Goal: Task Accomplishment & Management: Manage account settings

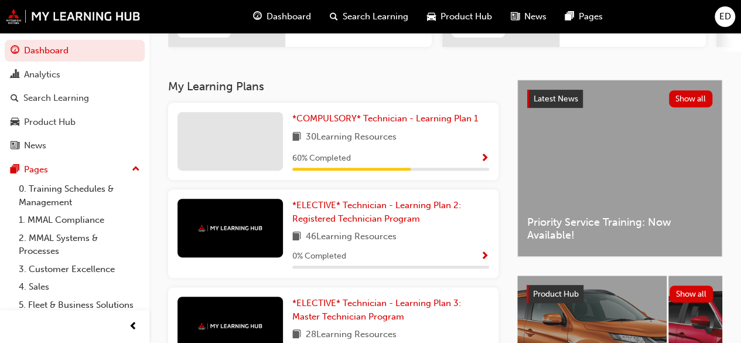
scroll to position [0, 645]
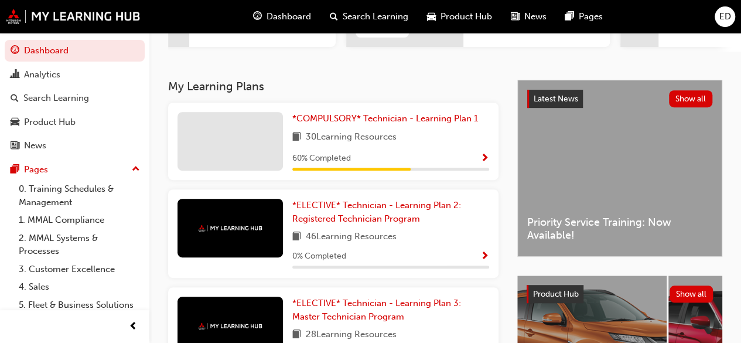
click at [484, 155] on span "Show Progress" at bounding box center [485, 159] width 9 height 11
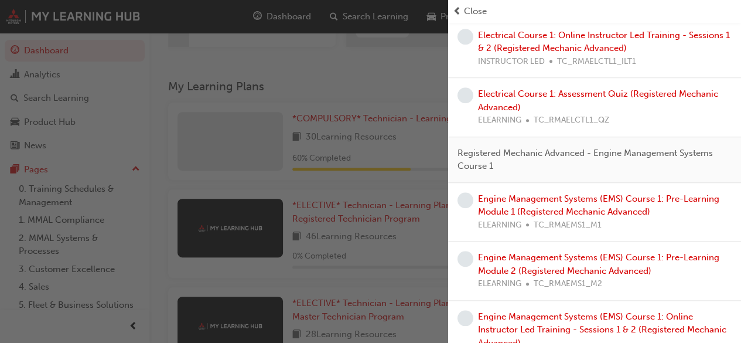
scroll to position [457, 0]
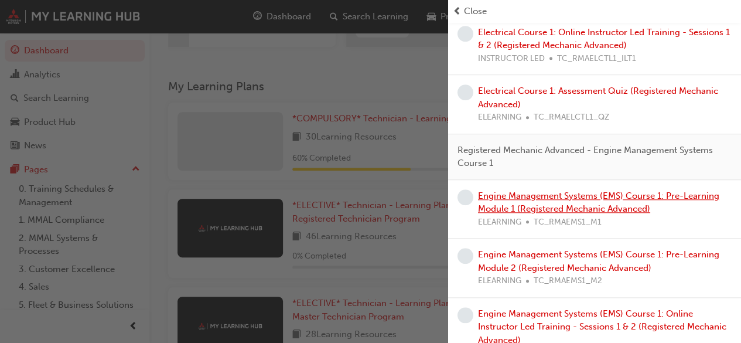
click at [689, 192] on link "Engine Management Systems (EMS) Course 1: Pre-Learning Module 1 (Registered Mec…" at bounding box center [598, 202] width 241 height 24
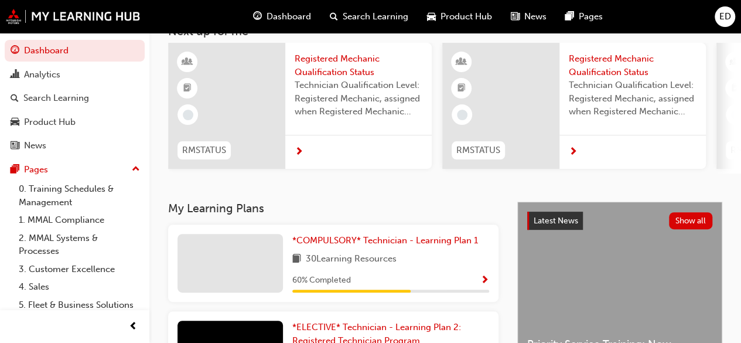
scroll to position [80, 0]
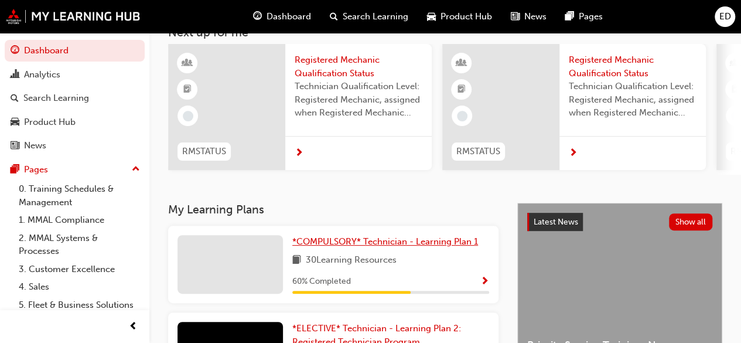
click at [382, 241] on span "*COMPULSORY* Technician - Learning Plan 1" at bounding box center [385, 241] width 186 height 11
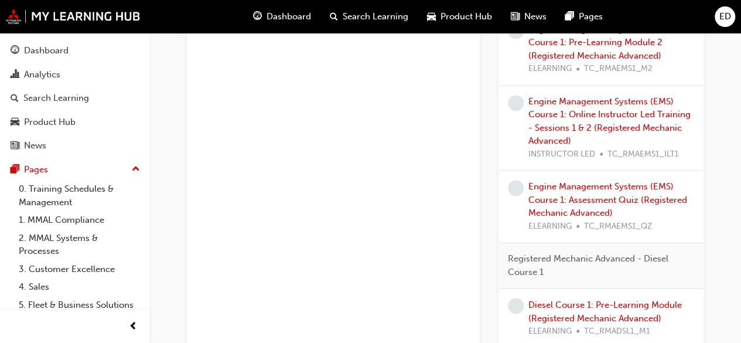
scroll to position [794, 0]
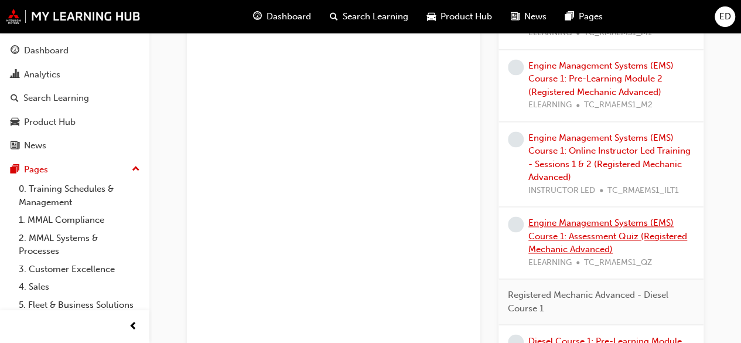
click at [641, 228] on link "Engine Management Systems (EMS) Course 1: Assessment Quiz (Registered Mechanic …" at bounding box center [608, 235] width 159 height 37
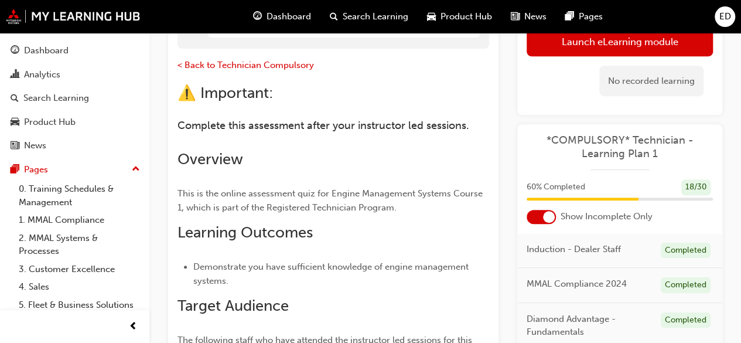
scroll to position [226, 0]
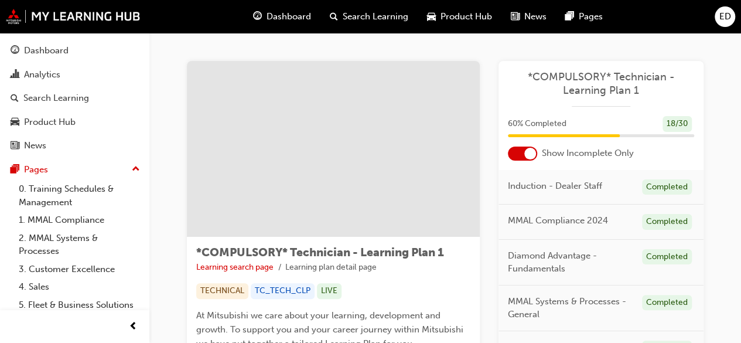
click at [295, 18] on span "Dashboard" at bounding box center [289, 16] width 45 height 13
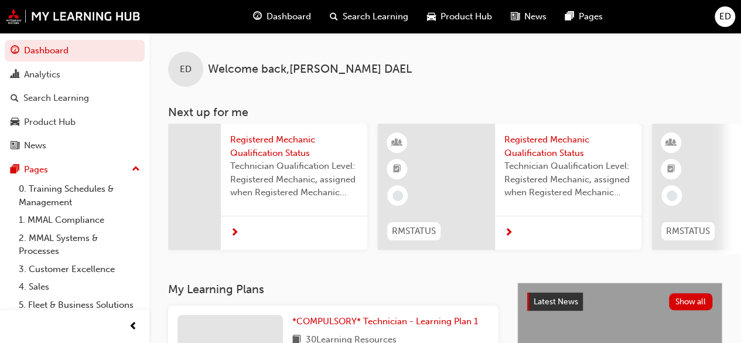
scroll to position [0, 391]
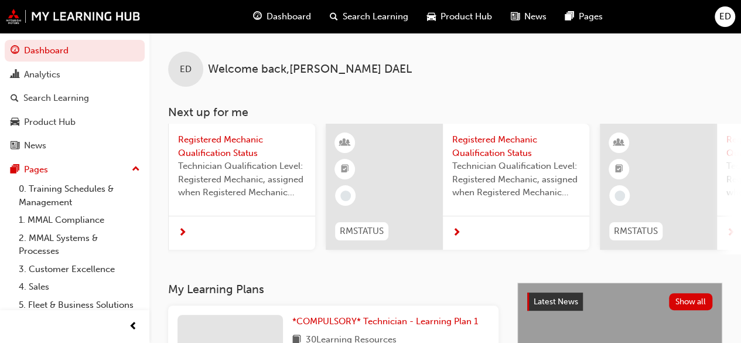
drag, startPoint x: 492, startPoint y: 254, endPoint x: 501, endPoint y: 256, distance: 8.4
click at [501, 254] on div "RMSTATUS Registered Mechanic Qualification Status Technician Qualification Leve…" at bounding box center [454, 189] width 573 height 131
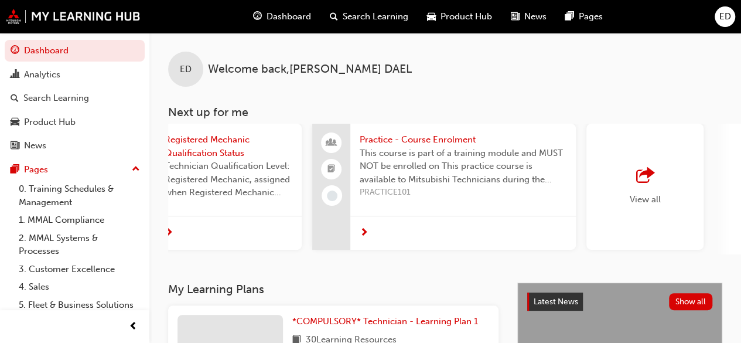
scroll to position [0, 992]
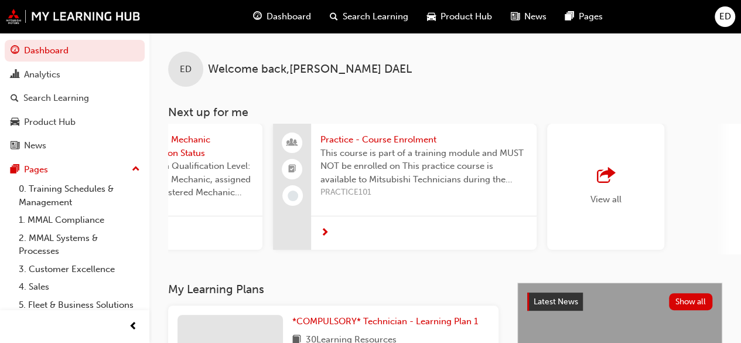
click at [621, 190] on div "View all" at bounding box center [606, 187] width 31 height 39
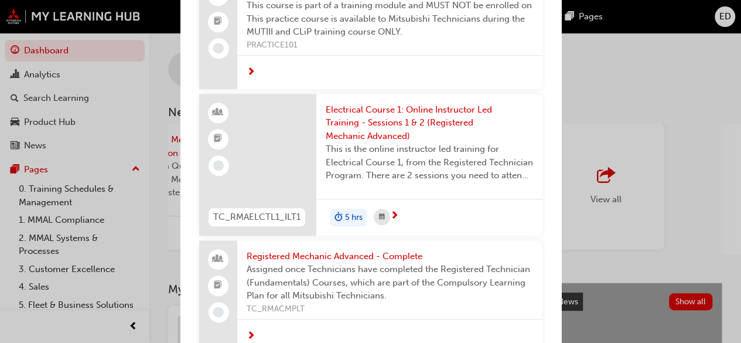
scroll to position [0, 0]
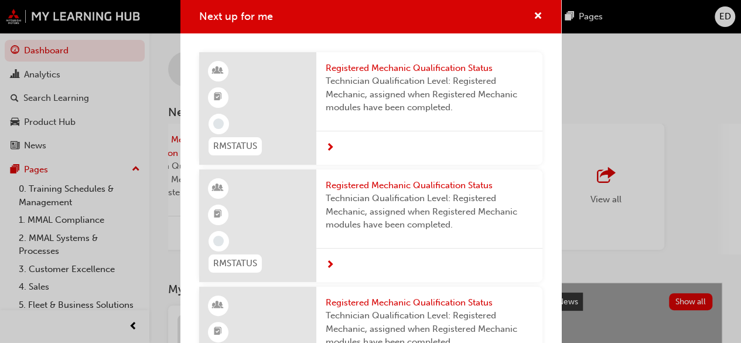
click at [443, 63] on span "Registered Mechanic Qualification Status" at bounding box center [429, 68] width 207 height 13
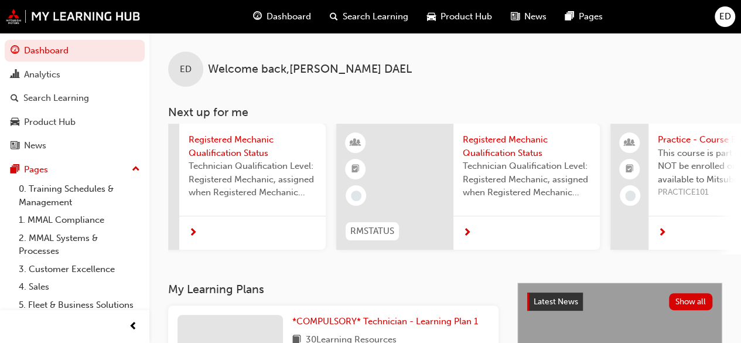
scroll to position [0, 739]
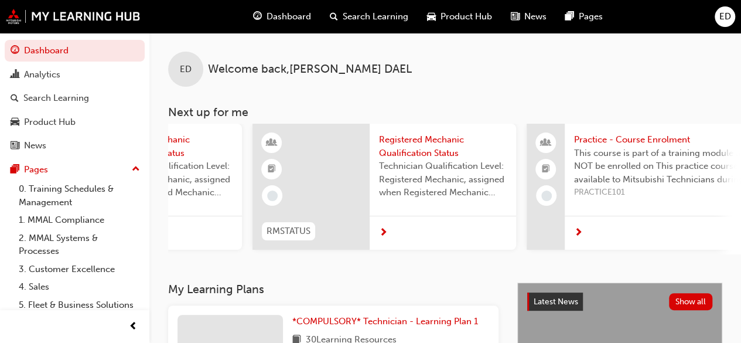
click at [599, 258] on div "ED Welcome back , ERWIN DAEL Next up for me RMSTATUS Registered Mechanic Qualif…" at bounding box center [445, 158] width 592 height 250
drag, startPoint x: 599, startPoint y: 258, endPoint x: 613, endPoint y: 255, distance: 14.5
click at [613, 255] on div "ED Welcome back , ERWIN DAEL Next up for me RMSTATUS Registered Mechanic Qualif…" at bounding box center [445, 158] width 592 height 250
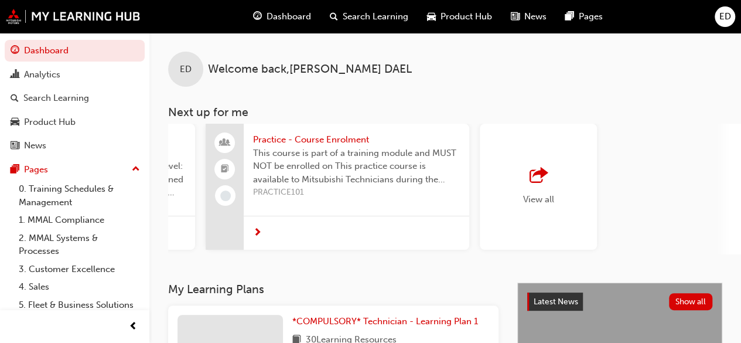
scroll to position [0, 1071]
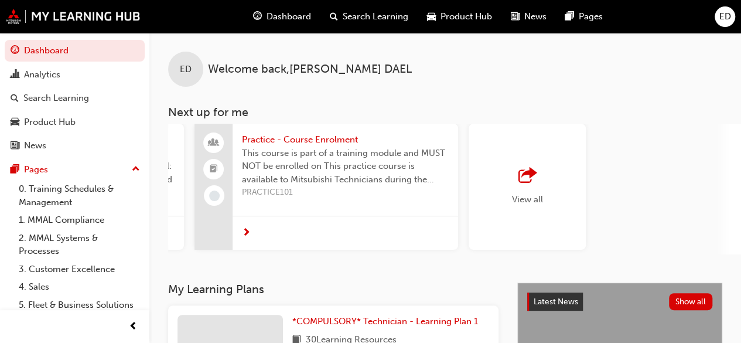
click at [536, 196] on span "View all" at bounding box center [527, 199] width 31 height 11
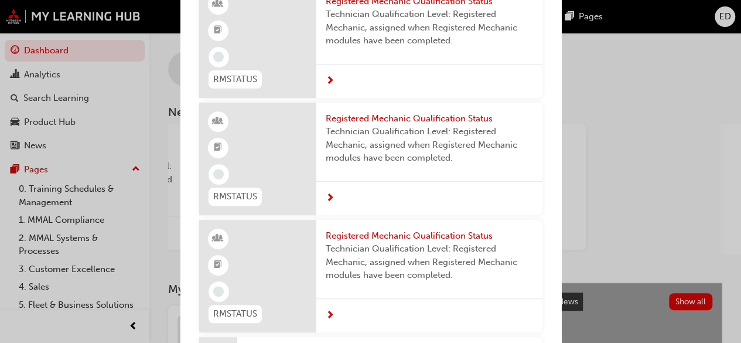
scroll to position [248, 0]
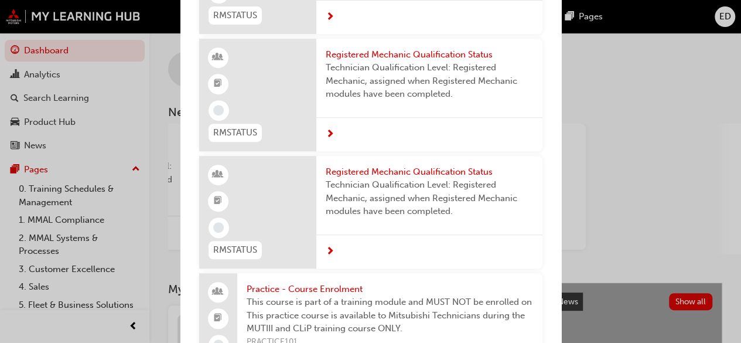
click at [402, 62] on span "Registered Mechanic Qualification Status" at bounding box center [429, 54] width 207 height 13
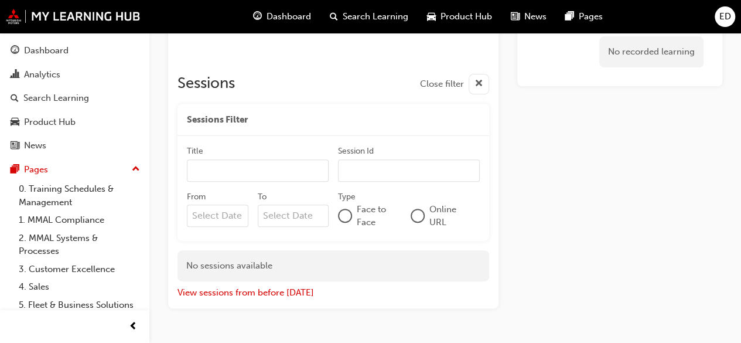
scroll to position [209, 0]
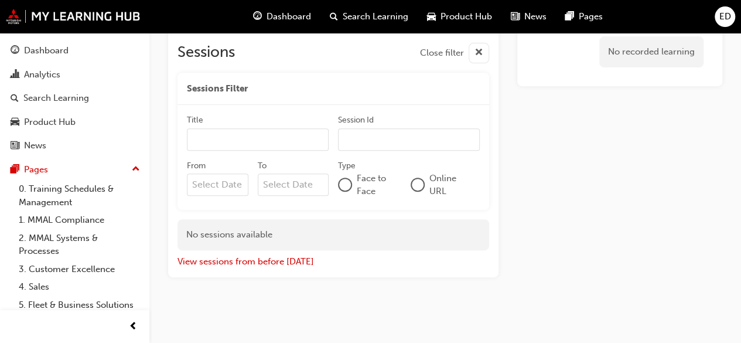
click at [285, 24] on div "Dashboard" at bounding box center [282, 17] width 77 height 24
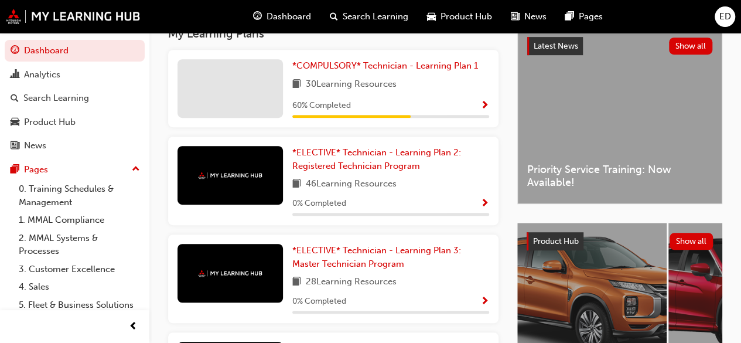
scroll to position [238, 0]
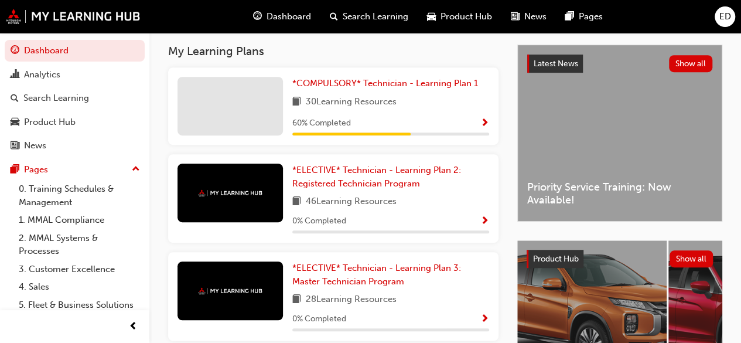
click at [481, 129] on span "Show Progress" at bounding box center [485, 123] width 9 height 11
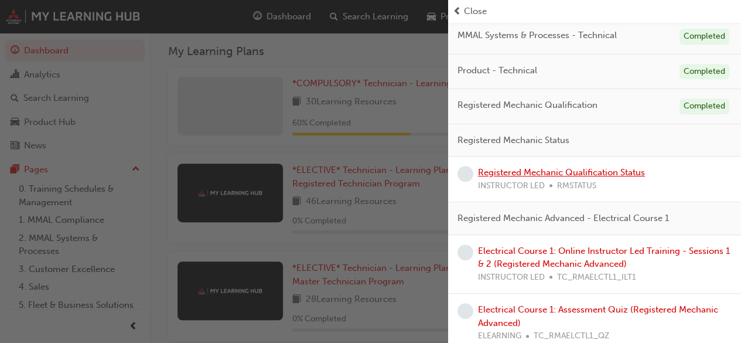
click at [645, 169] on link "Registered Mechanic Qualification Status" at bounding box center [561, 172] width 167 height 11
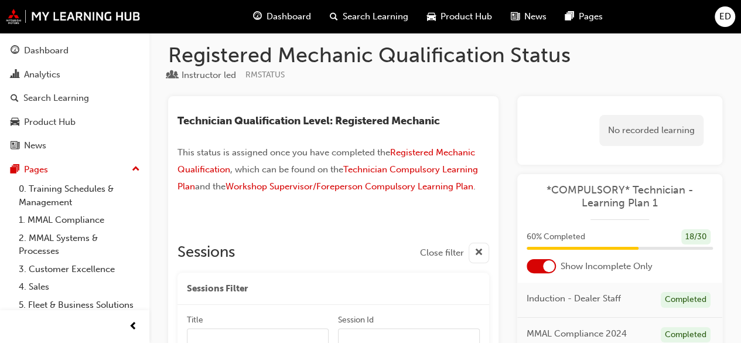
scroll to position [11, 0]
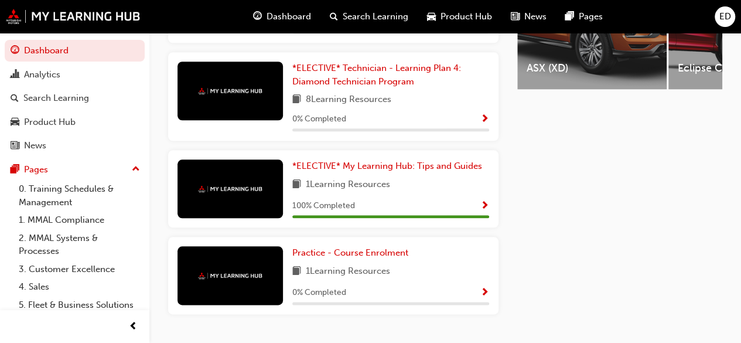
scroll to position [540, 0]
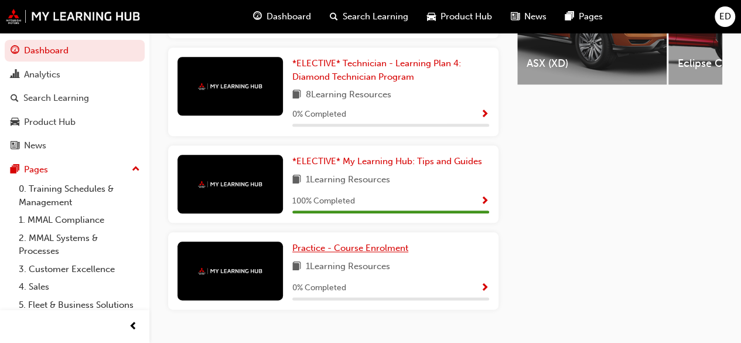
click at [363, 253] on span "Practice - Course Enrolment" at bounding box center [350, 248] width 116 height 11
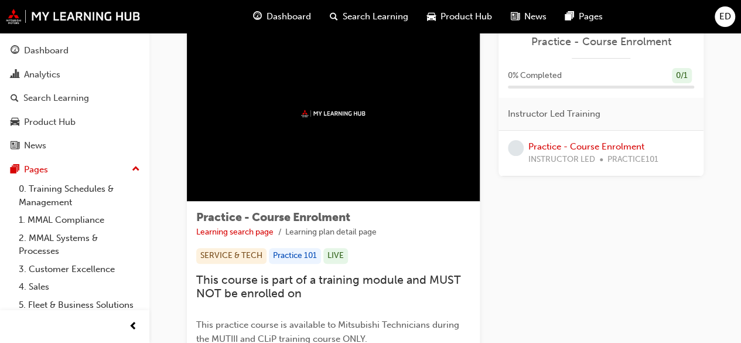
scroll to position [34, 0]
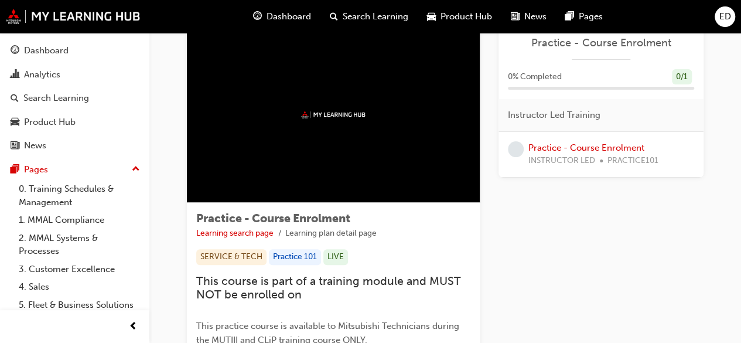
click at [354, 120] on div at bounding box center [333, 115] width 293 height 176
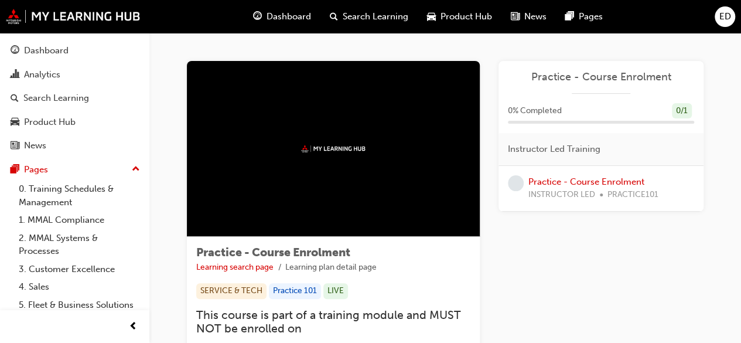
scroll to position [0, 0]
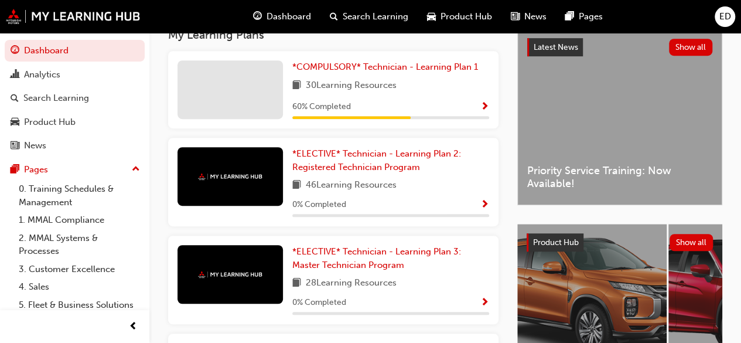
scroll to position [268, 0]
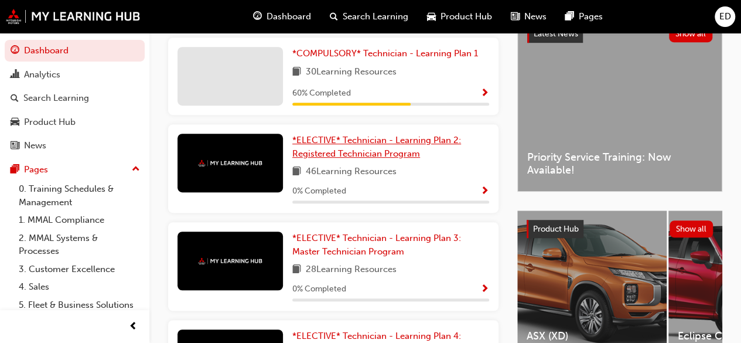
click at [392, 159] on span "*ELECTIVE* Technician - Learning Plan 2: Registered Technician Program" at bounding box center [376, 147] width 169 height 24
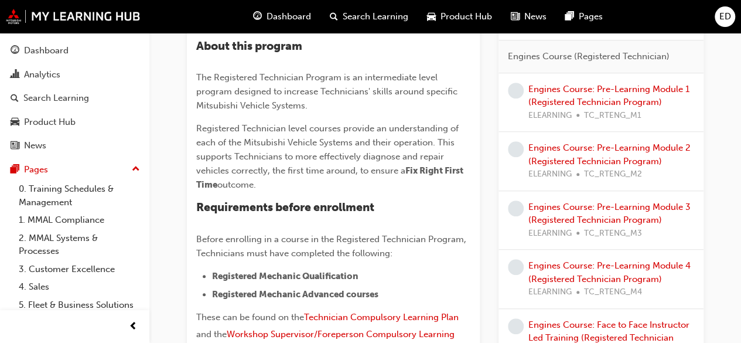
scroll to position [287, 0]
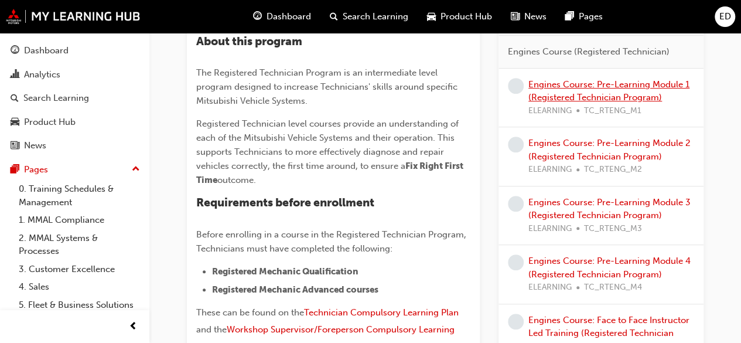
click at [640, 94] on link "Engines Course: Pre-Learning Module 1 (Registered Technician Program)" at bounding box center [609, 91] width 161 height 24
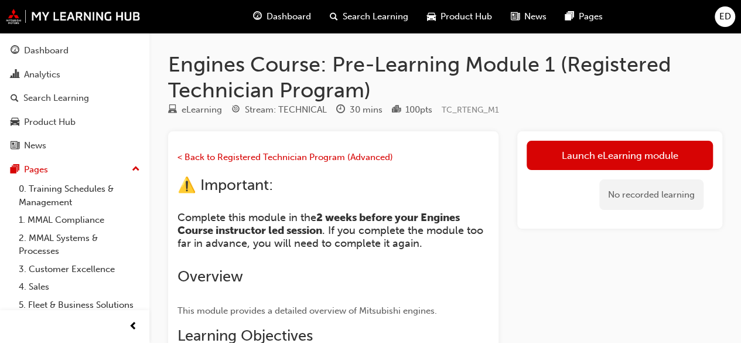
click at [291, 13] on span "Dashboard" at bounding box center [289, 16] width 45 height 13
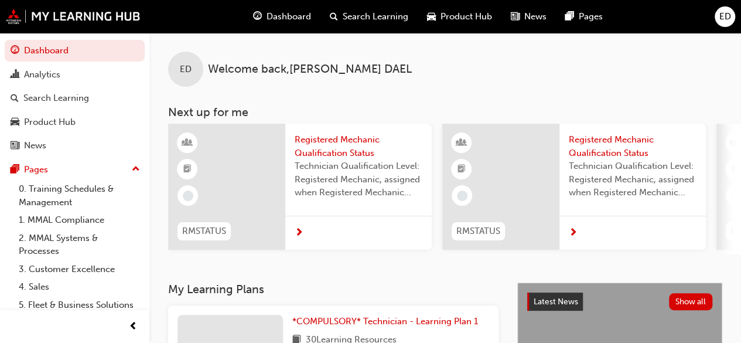
click at [311, 155] on span "Registered Mechanic Qualification Status" at bounding box center [359, 146] width 128 height 26
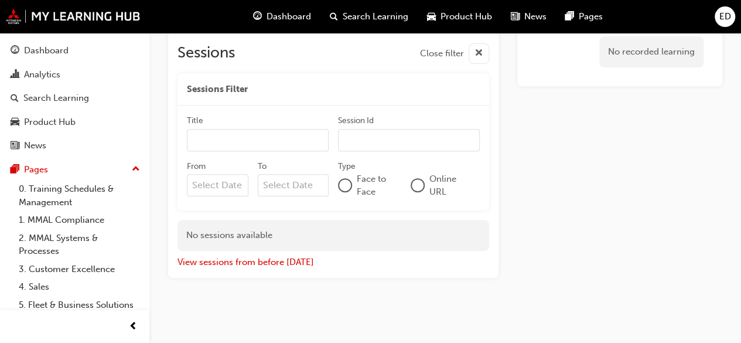
scroll to position [209, 0]
click at [287, 22] on span "Dashboard" at bounding box center [289, 16] width 45 height 13
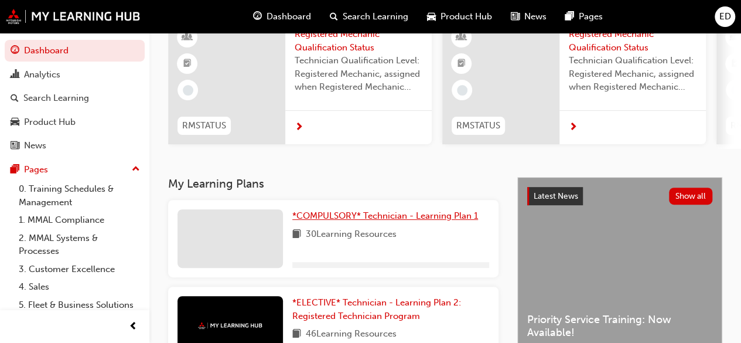
scroll to position [209, 0]
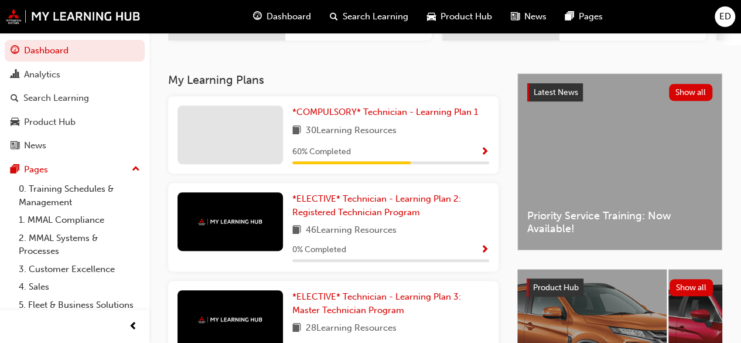
click at [485, 158] on span "Show Progress" at bounding box center [485, 152] width 9 height 11
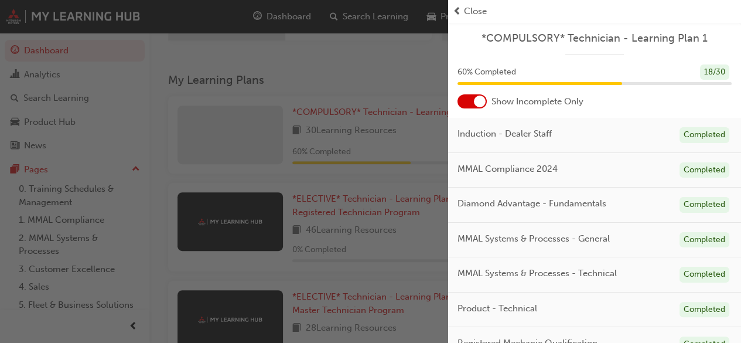
click at [468, 104] on div at bounding box center [472, 101] width 29 height 14
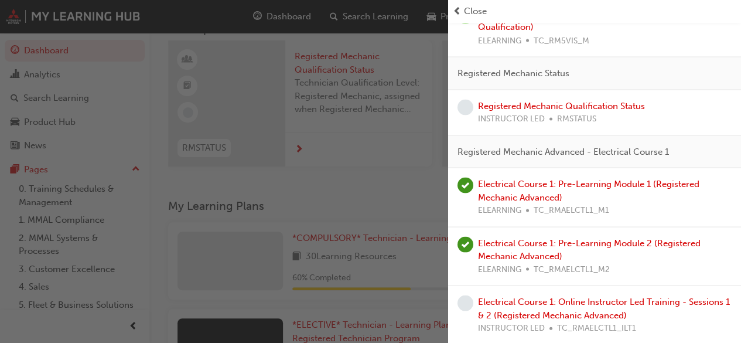
scroll to position [1079, 0]
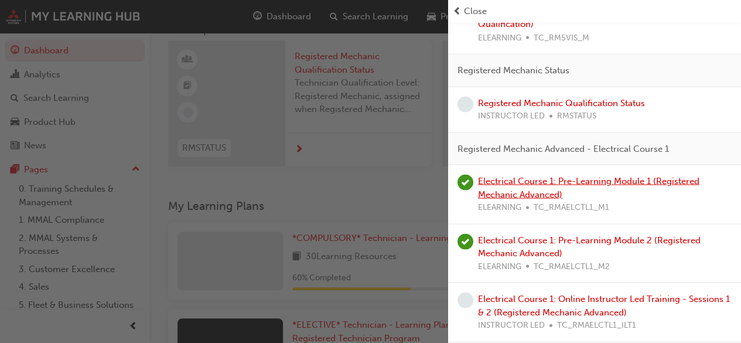
click at [673, 199] on link "Electrical Course 1: Pre-Learning Module 1 (Registered Mechanic Advanced)" at bounding box center [589, 187] width 222 height 24
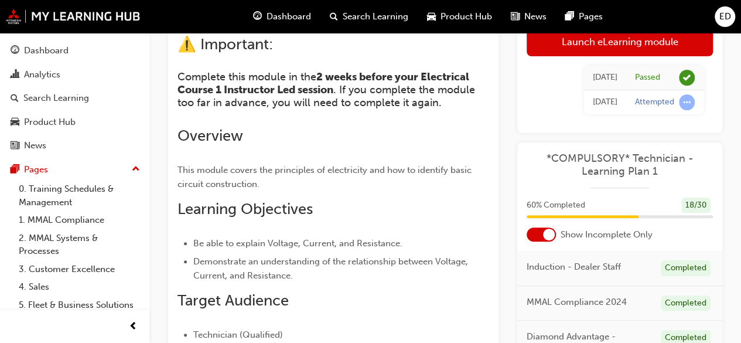
scroll to position [143, 0]
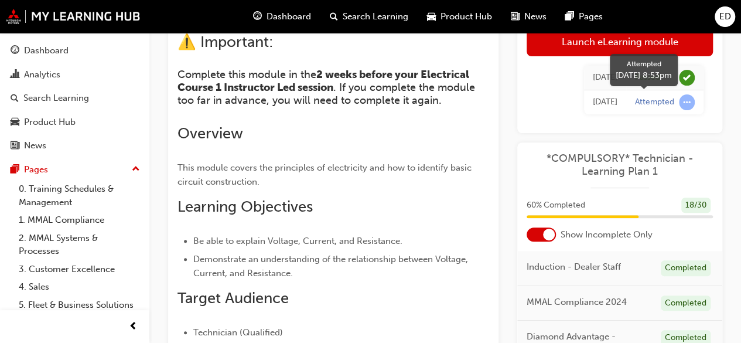
click at [689, 99] on span "learningRecordVerb_ATTEMPT-icon" at bounding box center [687, 102] width 16 height 16
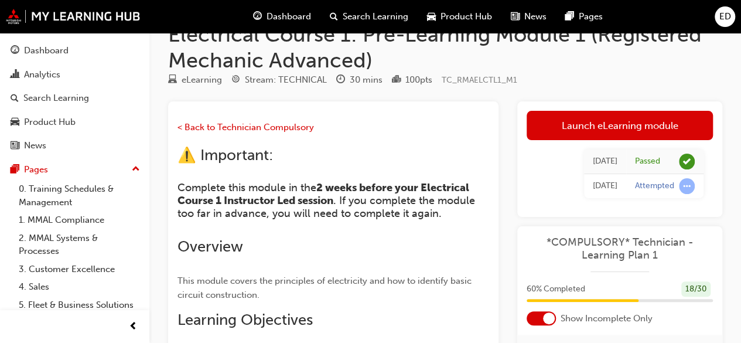
scroll to position [0, 0]
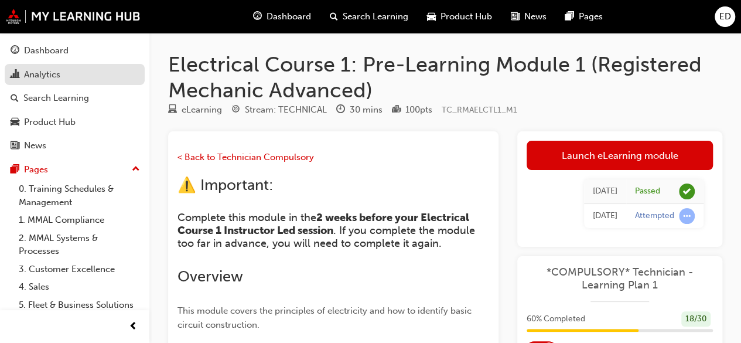
click at [55, 70] on div "Analytics" at bounding box center [42, 74] width 36 height 13
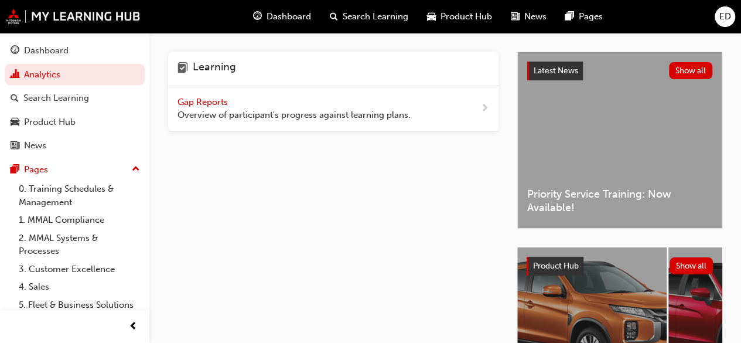
click at [482, 105] on span "next-icon" at bounding box center [485, 108] width 9 height 15
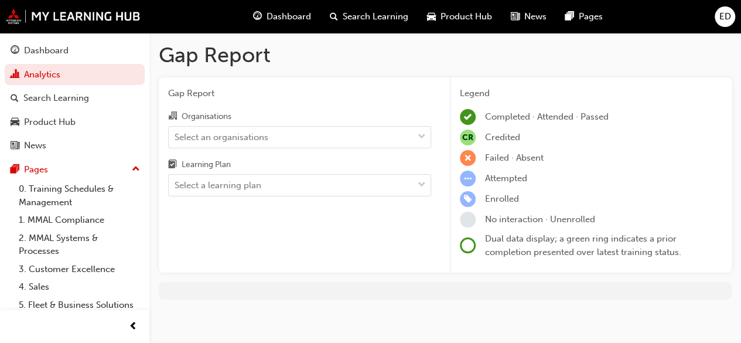
click at [471, 250] on span at bounding box center [468, 245] width 16 height 16
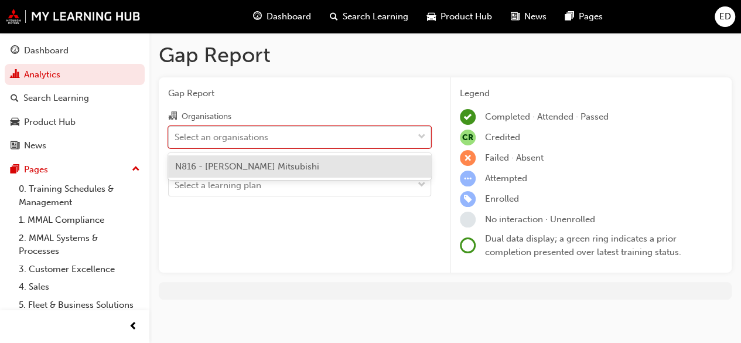
click at [416, 137] on div at bounding box center [422, 137] width 18 height 21
click at [176, 137] on input "Organisations option N816 - Paul Wakeling Mitsubishi focused, 1 of 1. 1 result …" at bounding box center [175, 136] width 1 height 10
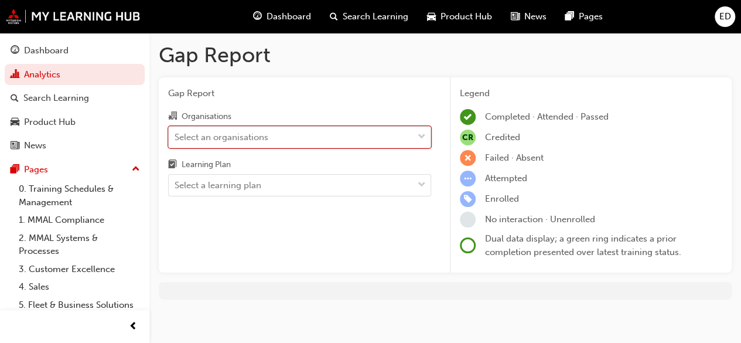
click at [416, 137] on div at bounding box center [422, 137] width 18 height 21
click at [176, 137] on input "Organisations 0 results available. Select is focused ,type to refine list, pres…" at bounding box center [175, 136] width 1 height 10
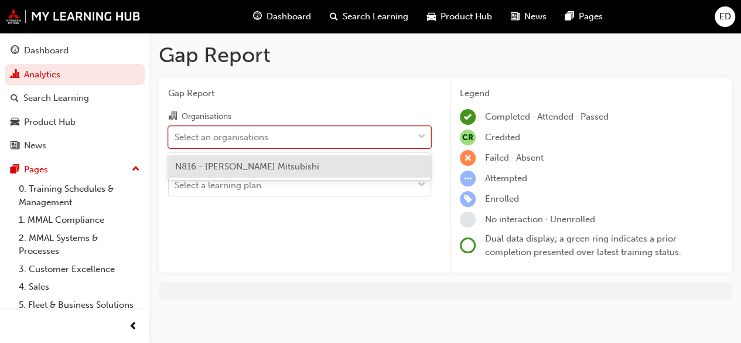
click at [416, 137] on div at bounding box center [422, 137] width 18 height 21
click at [176, 137] on input "Organisations option N816 - Paul Wakeling Mitsubishi focused, 1 of 1. 1 result …" at bounding box center [175, 136] width 1 height 10
click at [408, 165] on div "N816 - Paul Wakeling Mitsubishi" at bounding box center [299, 166] width 263 height 23
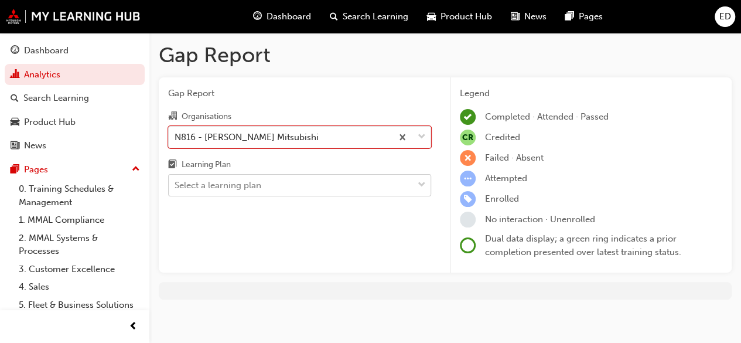
scroll to position [5, 0]
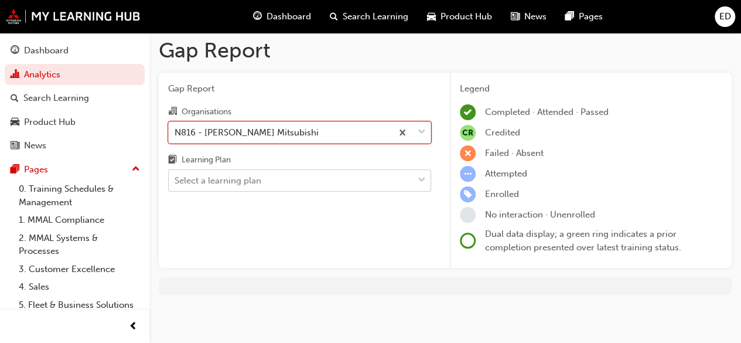
click at [417, 184] on div at bounding box center [422, 180] width 18 height 21
click at [176, 184] on input "Learning Plan Select a learning plan" at bounding box center [175, 180] width 1 height 10
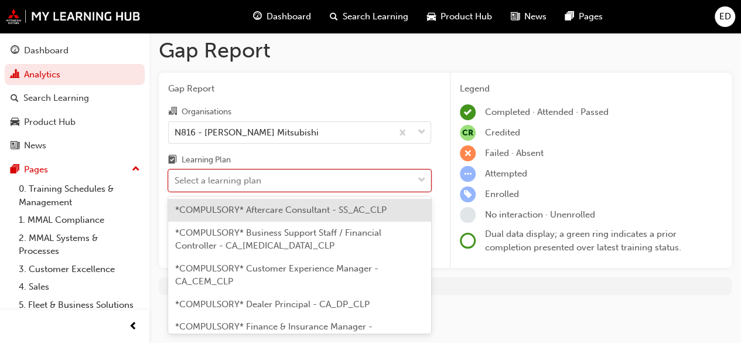
click at [503, 303] on div "Gap Report Gap Report Organisations N816 - Paul Wakeling Mitsubishi Learning Pl…" at bounding box center [445, 170] width 592 height 285
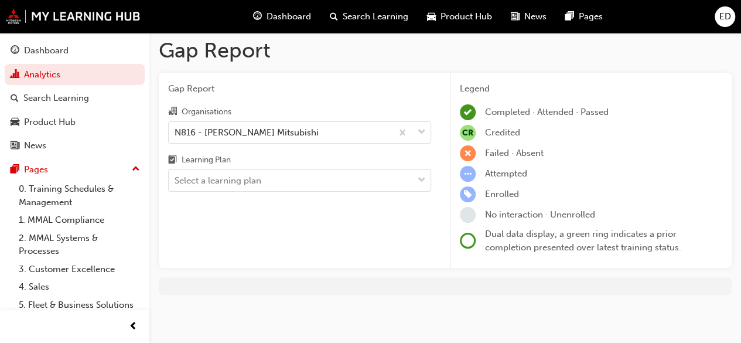
click at [372, 23] on span "Search Learning" at bounding box center [376, 16] width 66 height 13
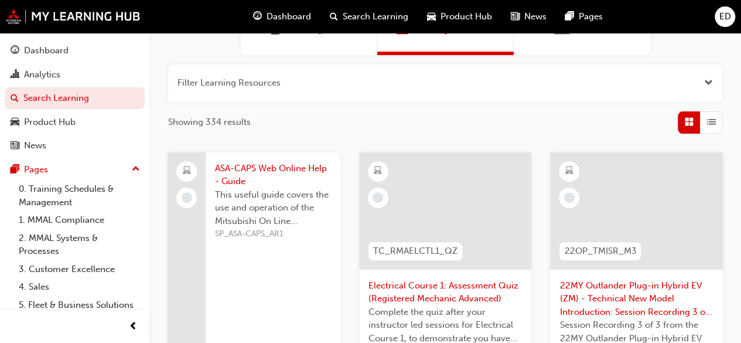
scroll to position [102, 0]
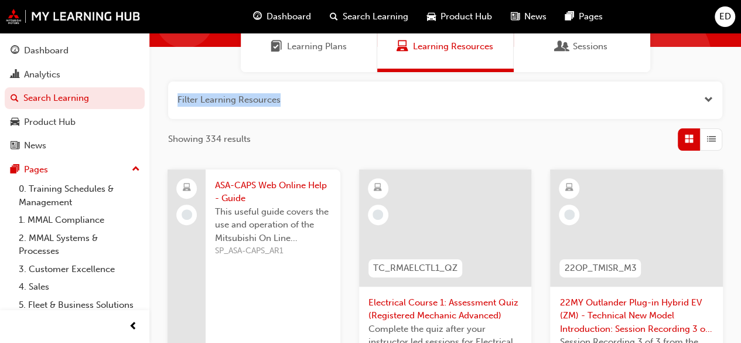
drag, startPoint x: 734, startPoint y: 90, endPoint x: 727, endPoint y: 54, distance: 36.3
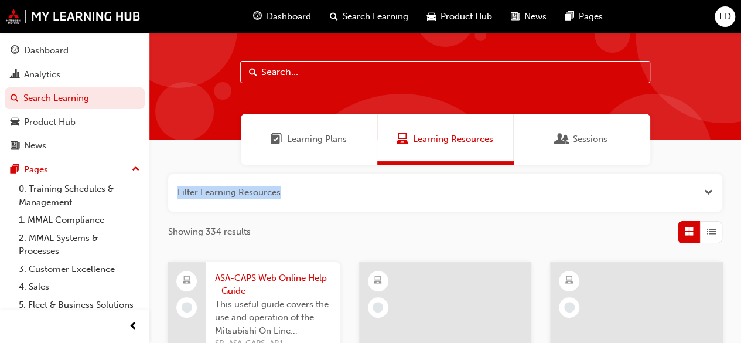
scroll to position [0, 0]
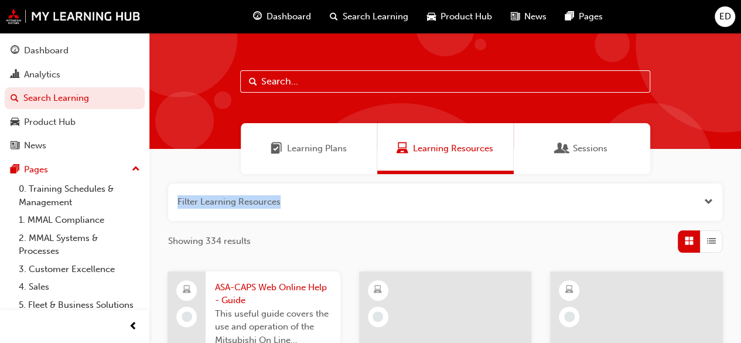
click at [593, 148] on span "Sessions" at bounding box center [590, 148] width 35 height 13
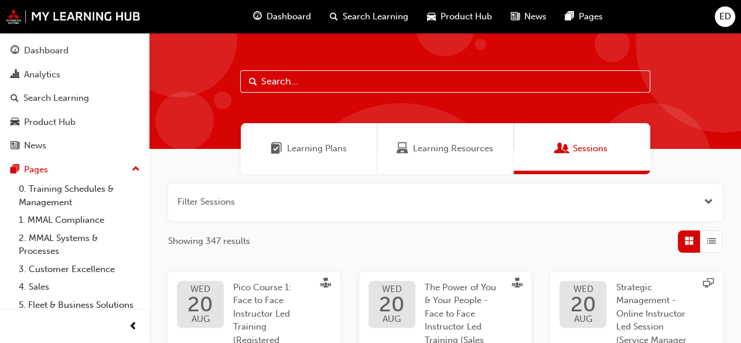
click at [317, 143] on span "Learning Plans" at bounding box center [317, 148] width 60 height 13
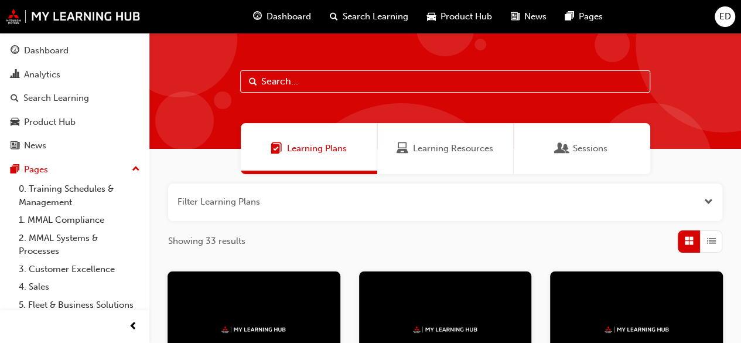
click at [734, 18] on div "ED" at bounding box center [725, 16] width 21 height 21
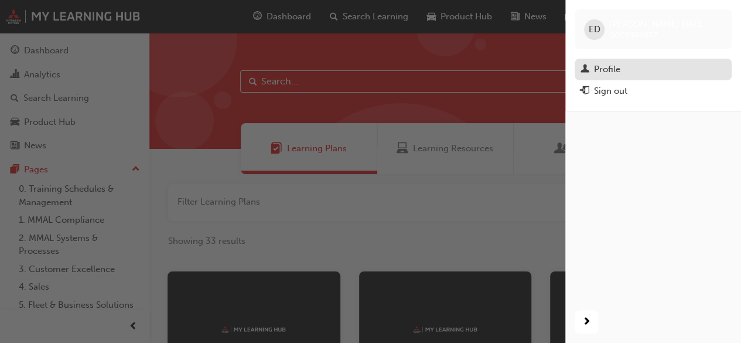
click at [618, 77] on link "Profile" at bounding box center [653, 70] width 157 height 22
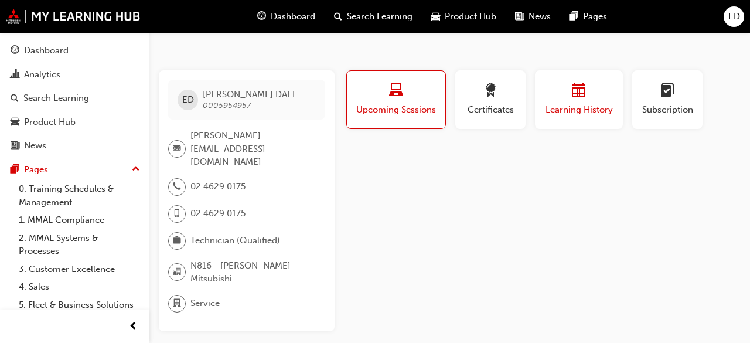
click at [580, 90] on span "calendar-icon" at bounding box center [579, 91] width 14 height 16
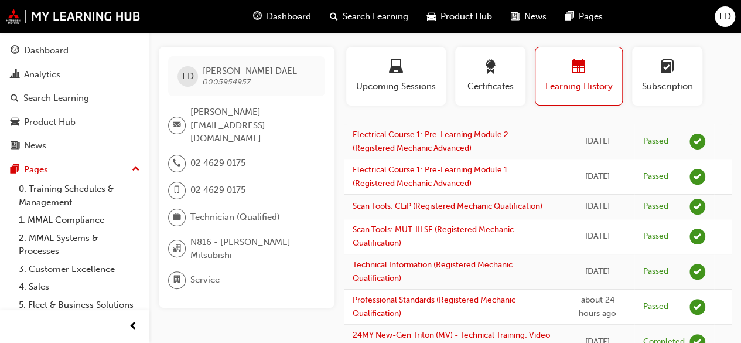
scroll to position [25, 0]
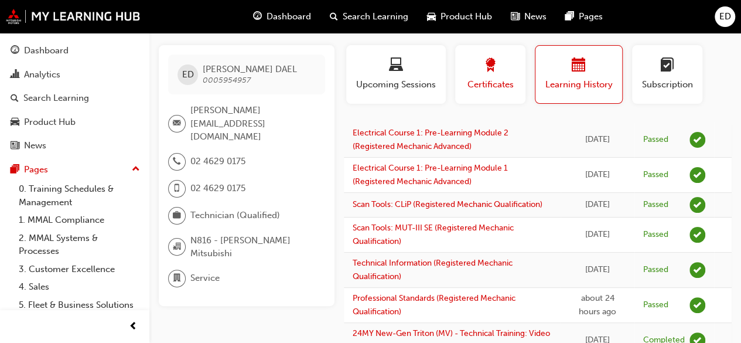
click at [506, 73] on div "button" at bounding box center [490, 67] width 53 height 18
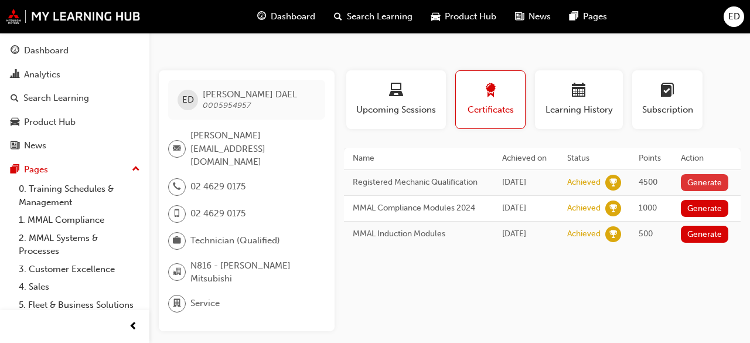
click at [717, 180] on button "Generate" at bounding box center [705, 182] width 48 height 17
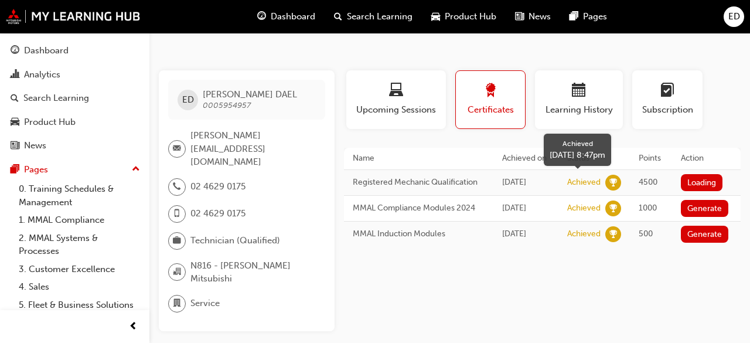
click at [607, 181] on div "Achieved" at bounding box center [594, 183] width 54 height 16
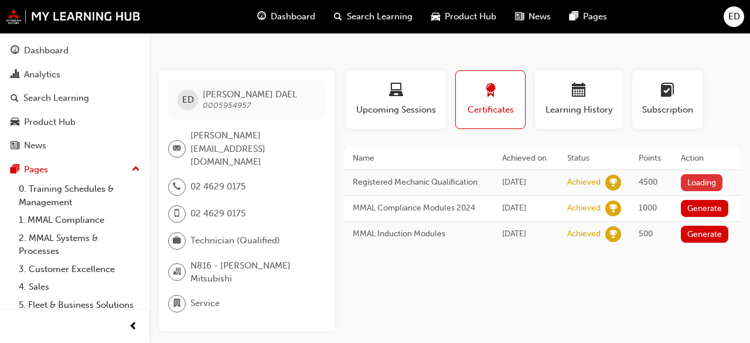
click at [709, 181] on button "Loading" at bounding box center [702, 182] width 42 height 17
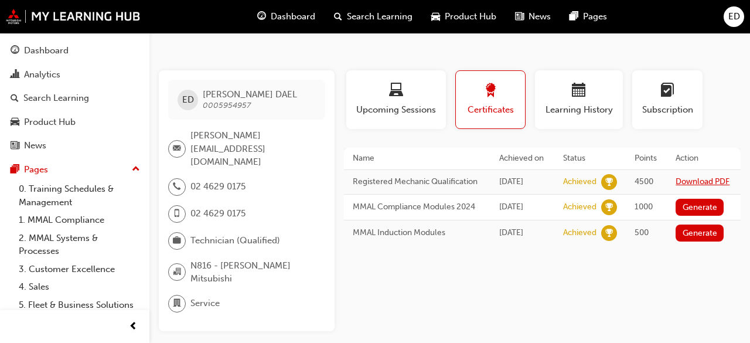
click at [709, 181] on link "Download PDF" at bounding box center [703, 181] width 54 height 10
click at [526, 278] on div "Profile Upcoming Sessions Certificates Learning History Subscription ED ERWIN D…" at bounding box center [542, 200] width 397 height 261
click at [599, 287] on div "Profile Upcoming Sessions Certificates Learning History Subscription ED ERWIN D…" at bounding box center [542, 200] width 397 height 261
click at [426, 101] on div "Upcoming Sessions" at bounding box center [396, 99] width 82 height 33
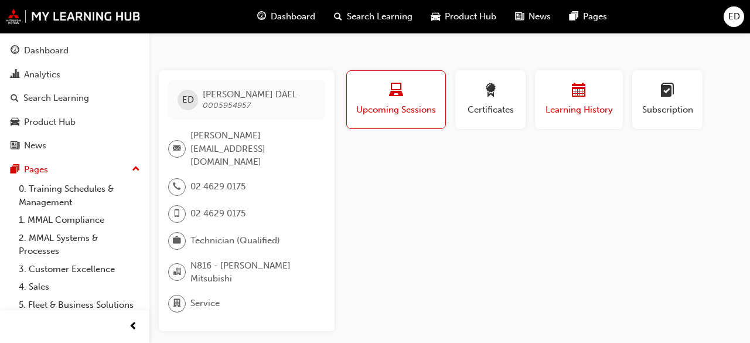
click at [580, 93] on span "calendar-icon" at bounding box center [579, 91] width 14 height 16
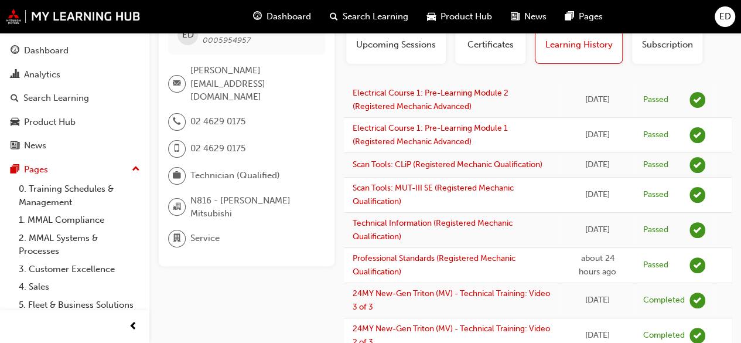
scroll to position [14, 0]
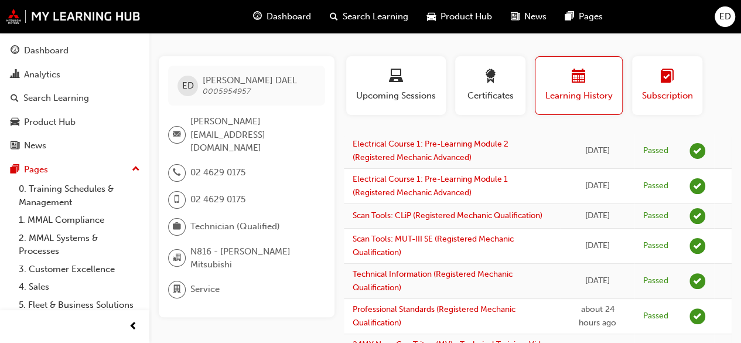
click at [652, 79] on div "button" at bounding box center [667, 78] width 53 height 18
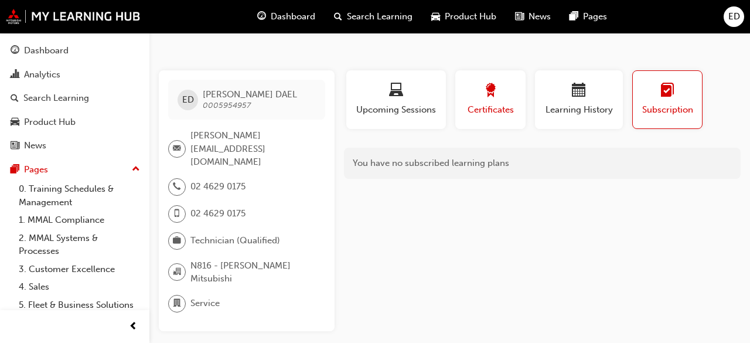
click at [502, 91] on div "button" at bounding box center [490, 92] width 53 height 18
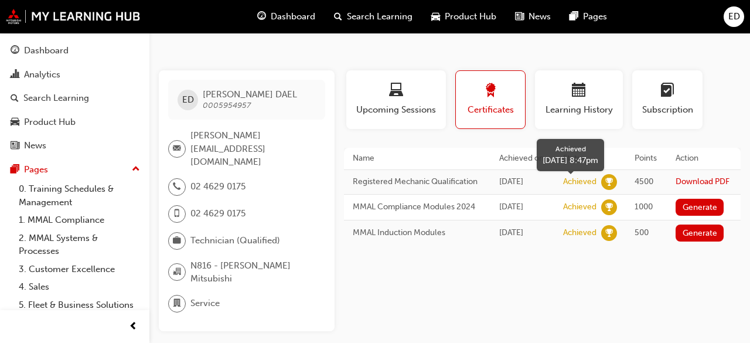
click at [613, 181] on span "learningRecordVerb_ACHIEVE-icon" at bounding box center [609, 182] width 16 height 16
click at [647, 186] on span "4500" at bounding box center [644, 181] width 19 height 10
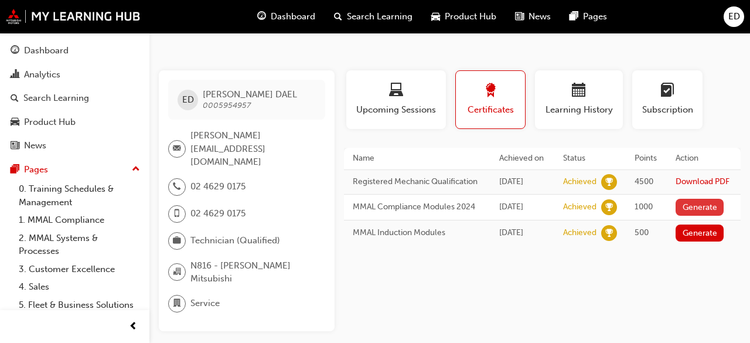
click at [703, 216] on button "Generate" at bounding box center [700, 207] width 48 height 17
click at [703, 241] on button "Generate" at bounding box center [700, 232] width 48 height 17
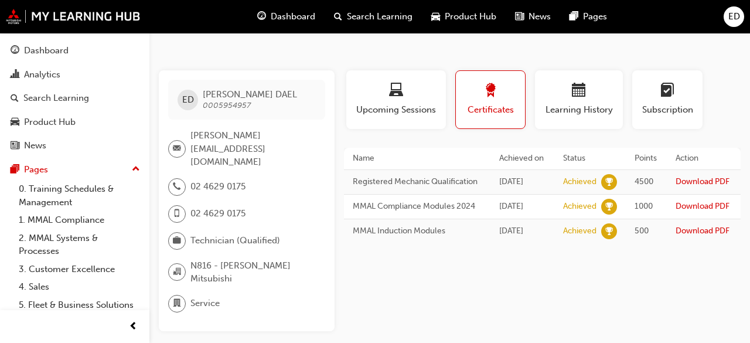
click at [281, 19] on span "Dashboard" at bounding box center [293, 16] width 45 height 13
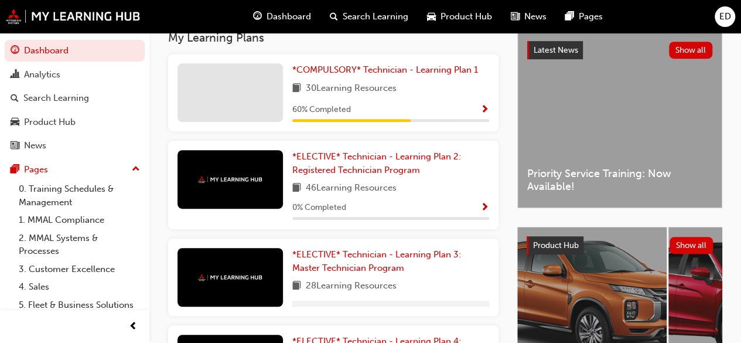
scroll to position [253, 0]
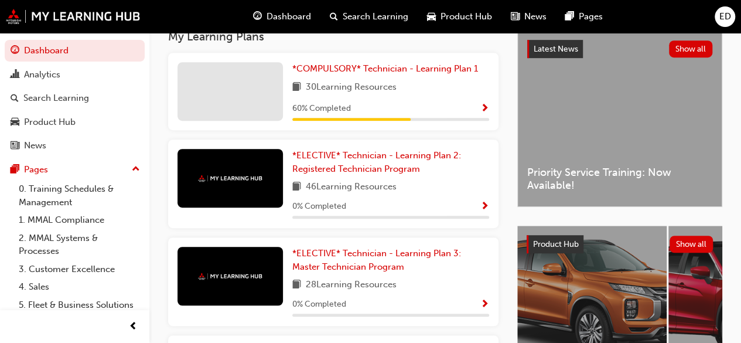
click at [487, 111] on span "Show Progress" at bounding box center [485, 109] width 9 height 11
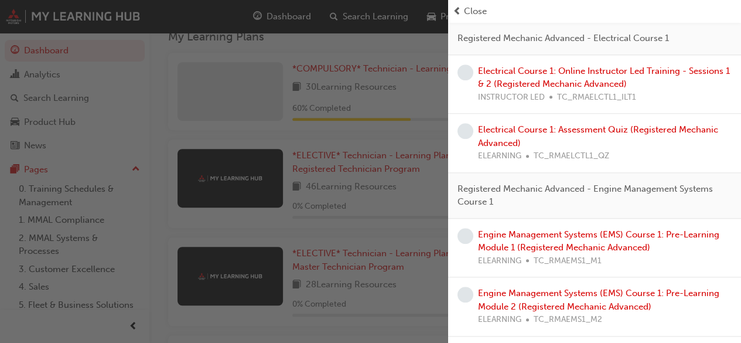
scroll to position [420, 0]
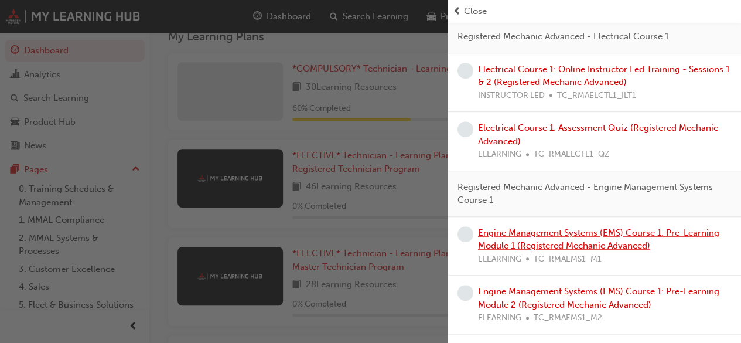
click at [691, 228] on link "Engine Management Systems (EMS) Course 1: Pre-Learning Module 1 (Registered Mec…" at bounding box center [598, 239] width 241 height 24
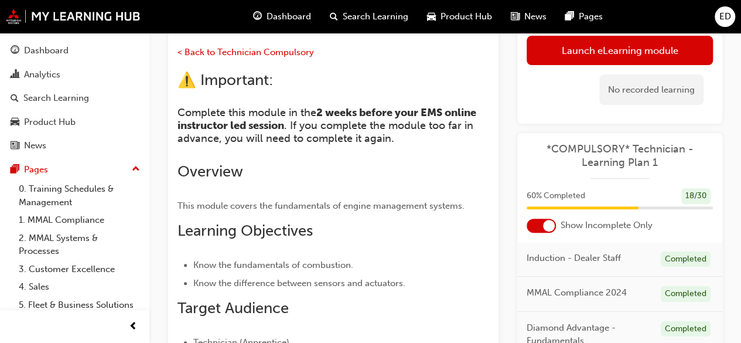
scroll to position [102, 0]
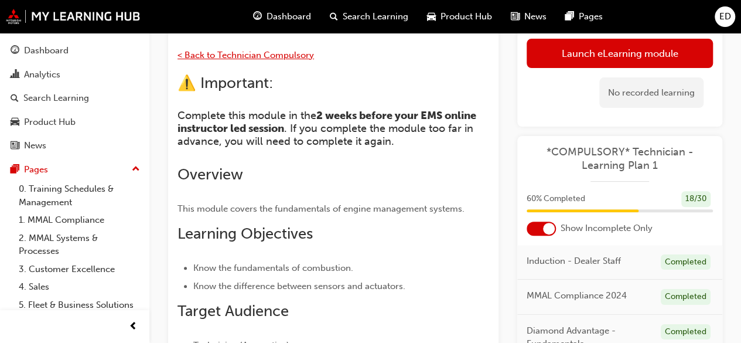
click at [250, 57] on span "< Back to Technician Compulsory" at bounding box center [246, 55] width 137 height 11
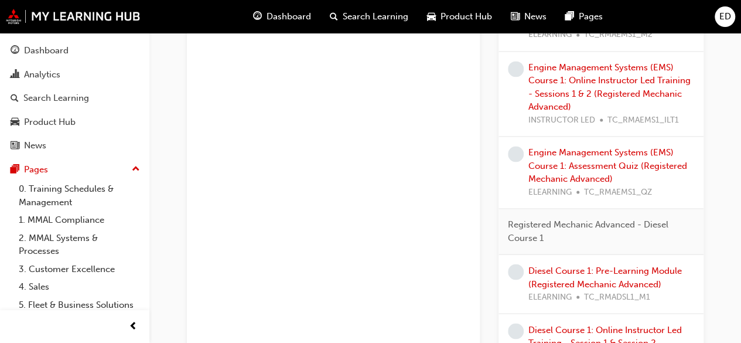
scroll to position [866, 0]
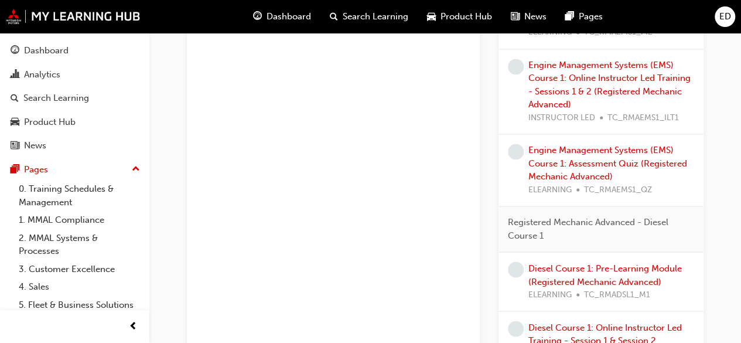
click at [651, 270] on div "Diesel Course 1: Pre-Learning Module (Registered Mechanic Advanced) ELEARNING T…" at bounding box center [612, 281] width 166 height 40
click at [651, 266] on link "Diesel Course 1: Pre-Learning Module (Registered Mechanic Advanced)" at bounding box center [606, 275] width 154 height 24
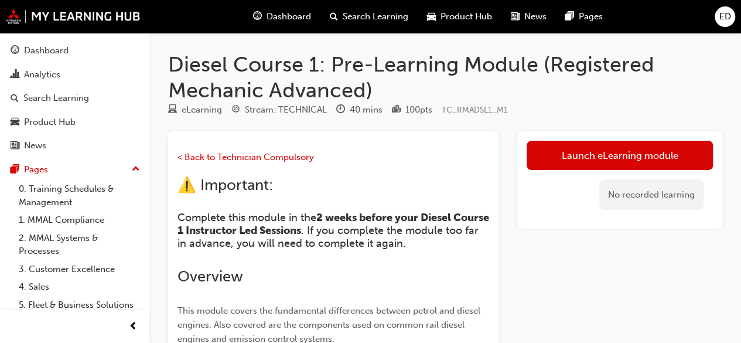
click at [284, 14] on span "Dashboard" at bounding box center [289, 16] width 45 height 13
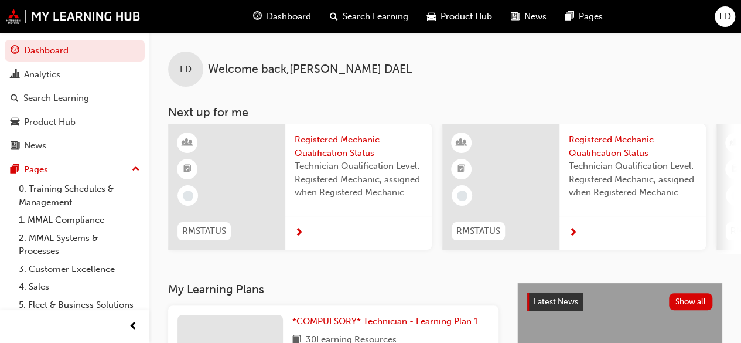
click at [462, 13] on span "Product Hub" at bounding box center [467, 16] width 52 height 13
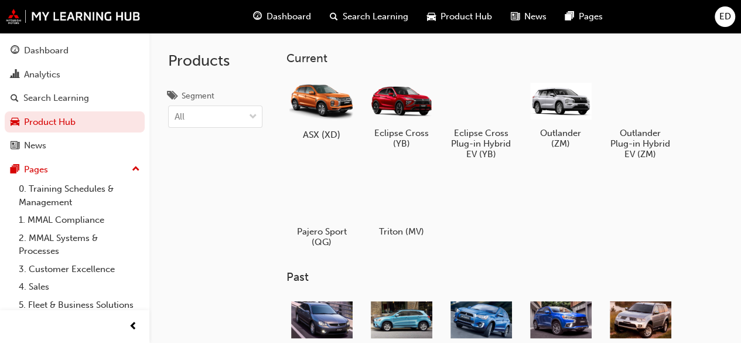
click at [322, 93] on div at bounding box center [321, 100] width 65 height 47
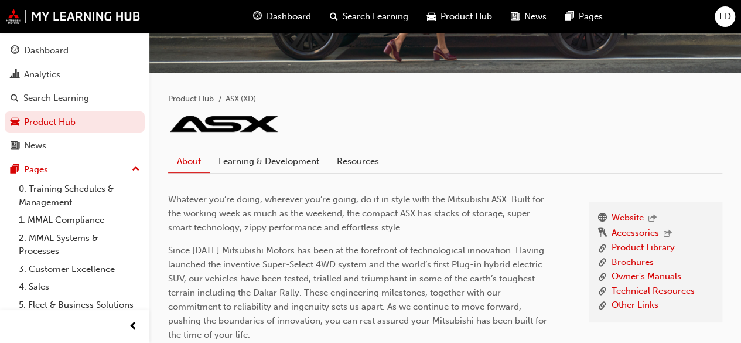
scroll to position [144, 0]
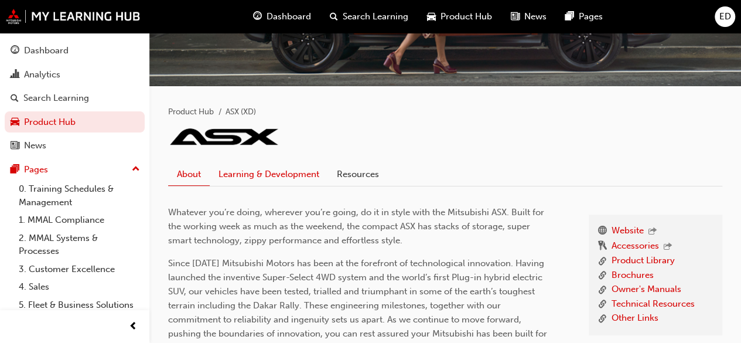
click at [285, 172] on link "Learning & Development" at bounding box center [269, 175] width 118 height 22
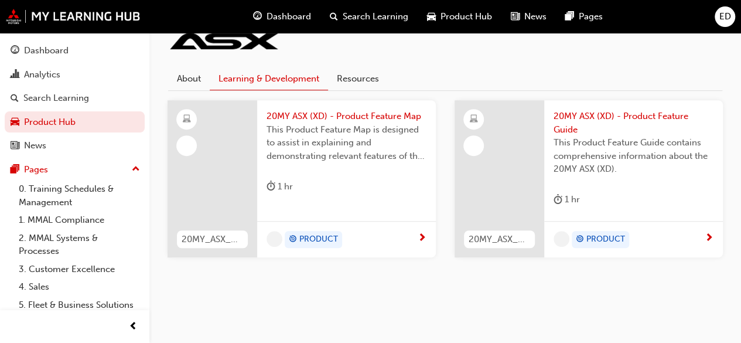
scroll to position [238, 0]
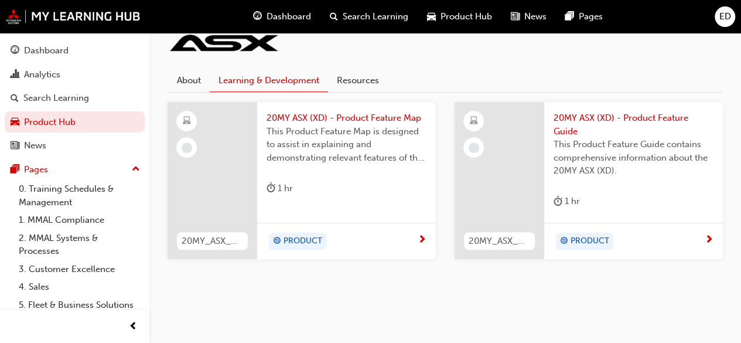
click at [348, 127] on span "This Product Feature Map is designed to assist in explaining and demonstrating …" at bounding box center [347, 145] width 160 height 40
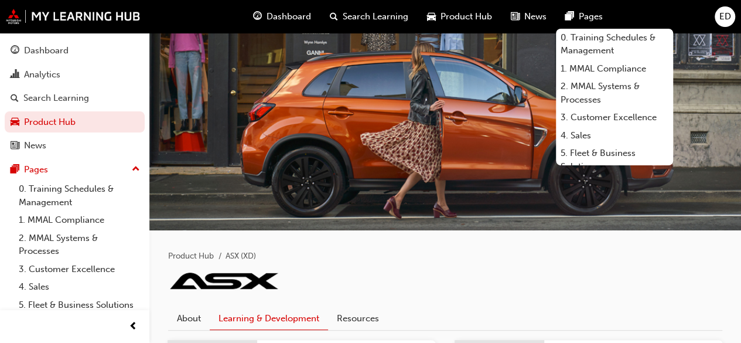
scroll to position [238, 0]
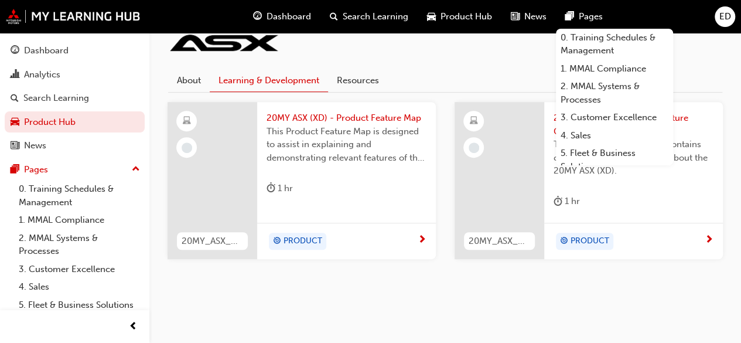
click at [584, 234] on span "PRODUCT" at bounding box center [590, 240] width 39 height 13
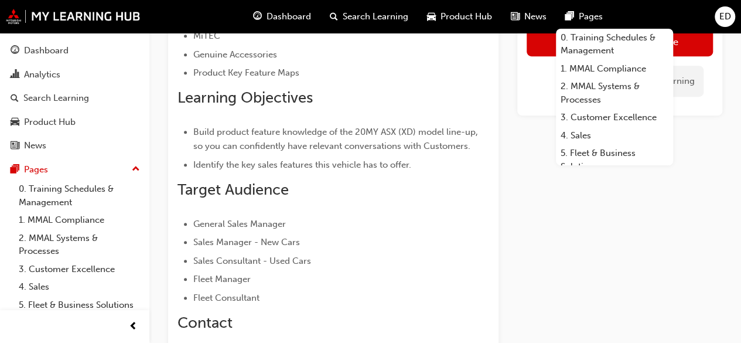
scroll to position [278, 0]
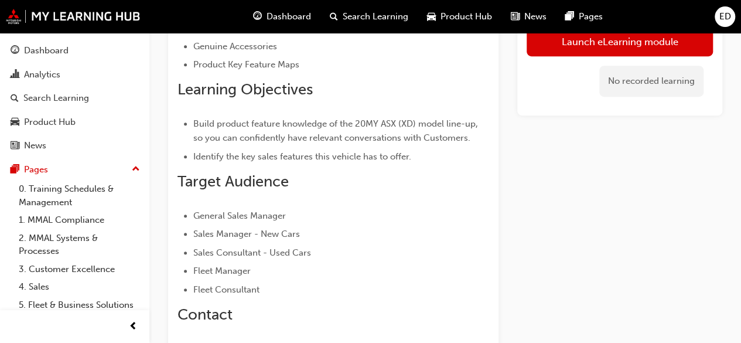
click at [725, 22] on span "ED" at bounding box center [726, 16] width 12 height 13
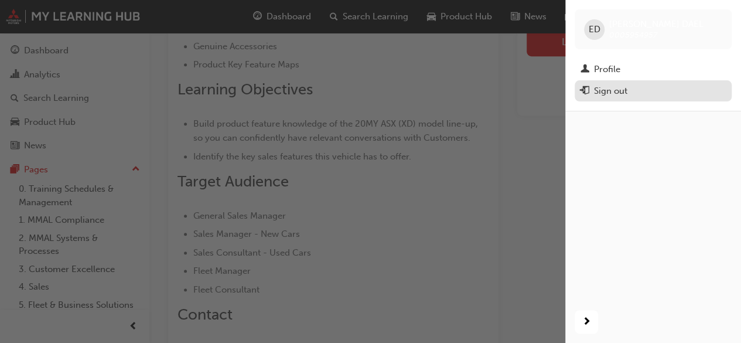
click at [611, 91] on div "Sign out" at bounding box center [610, 90] width 33 height 13
